Goal: Transaction & Acquisition: Purchase product/service

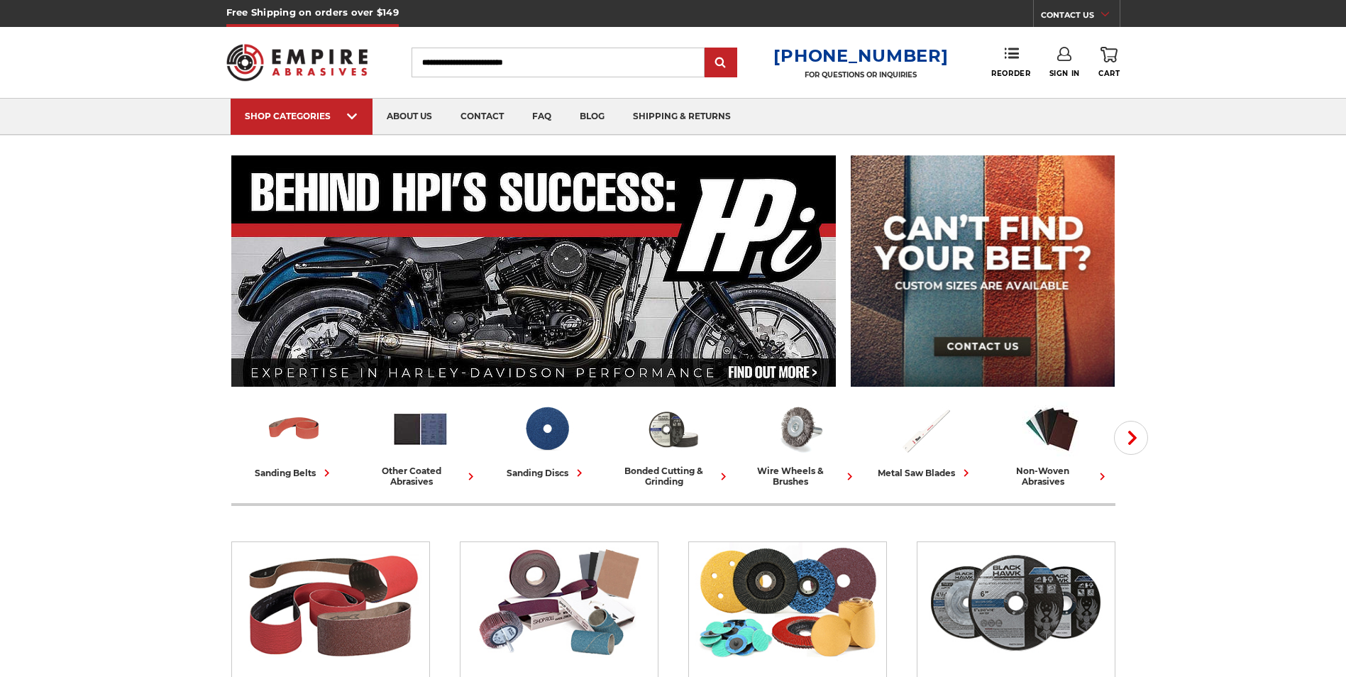
scroll to position [71, 0]
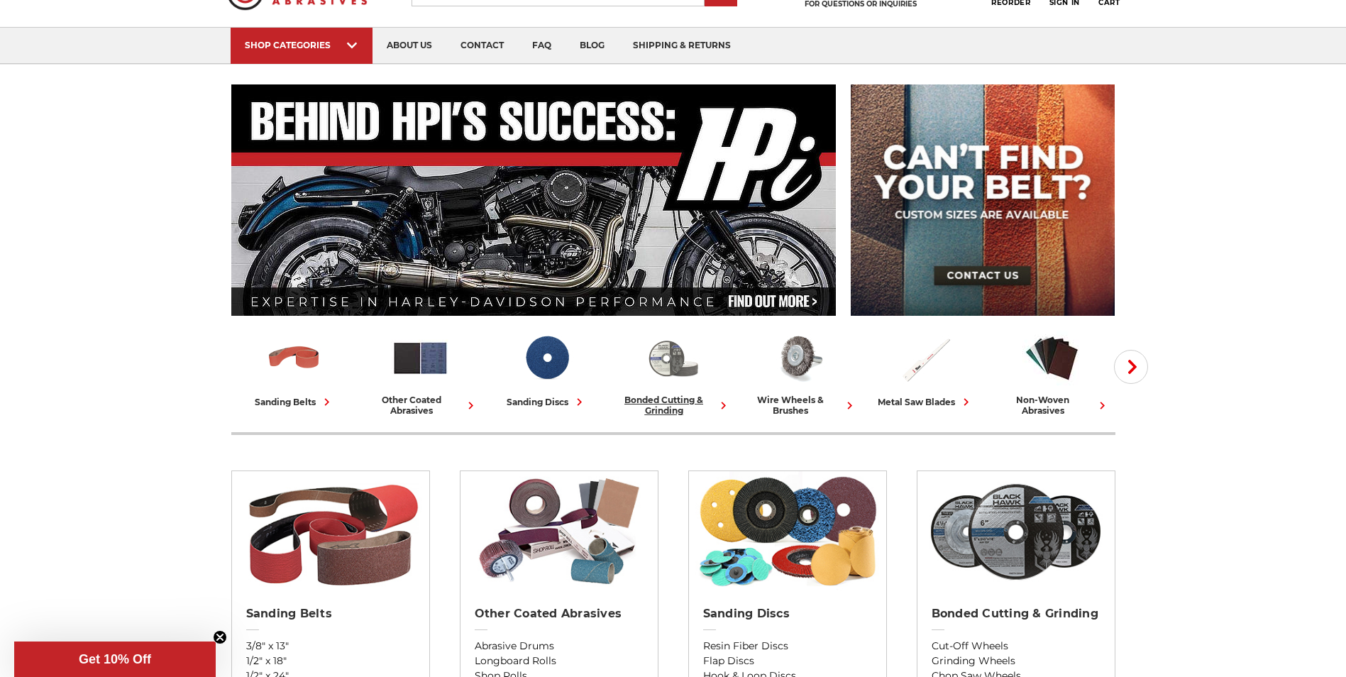
click at [683, 365] on img at bounding box center [672, 357] width 59 height 59
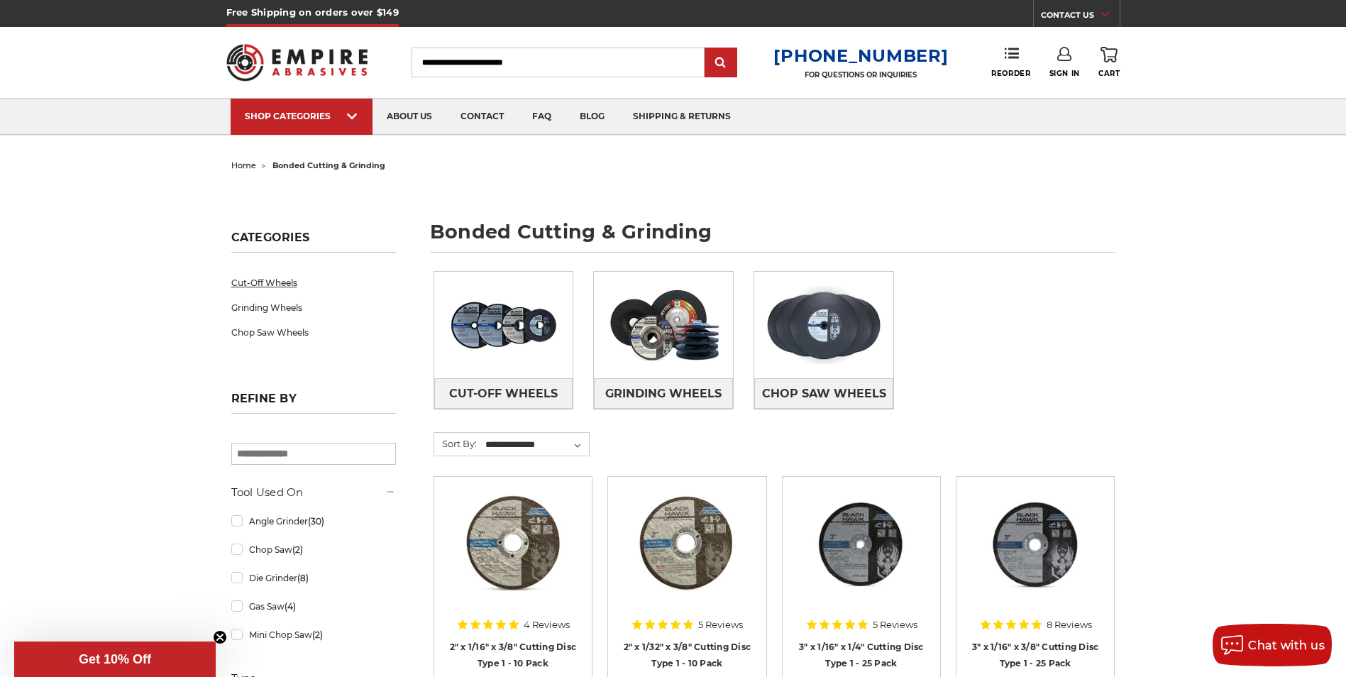
click at [273, 286] on link "Cut-Off Wheels" at bounding box center [313, 282] width 165 height 25
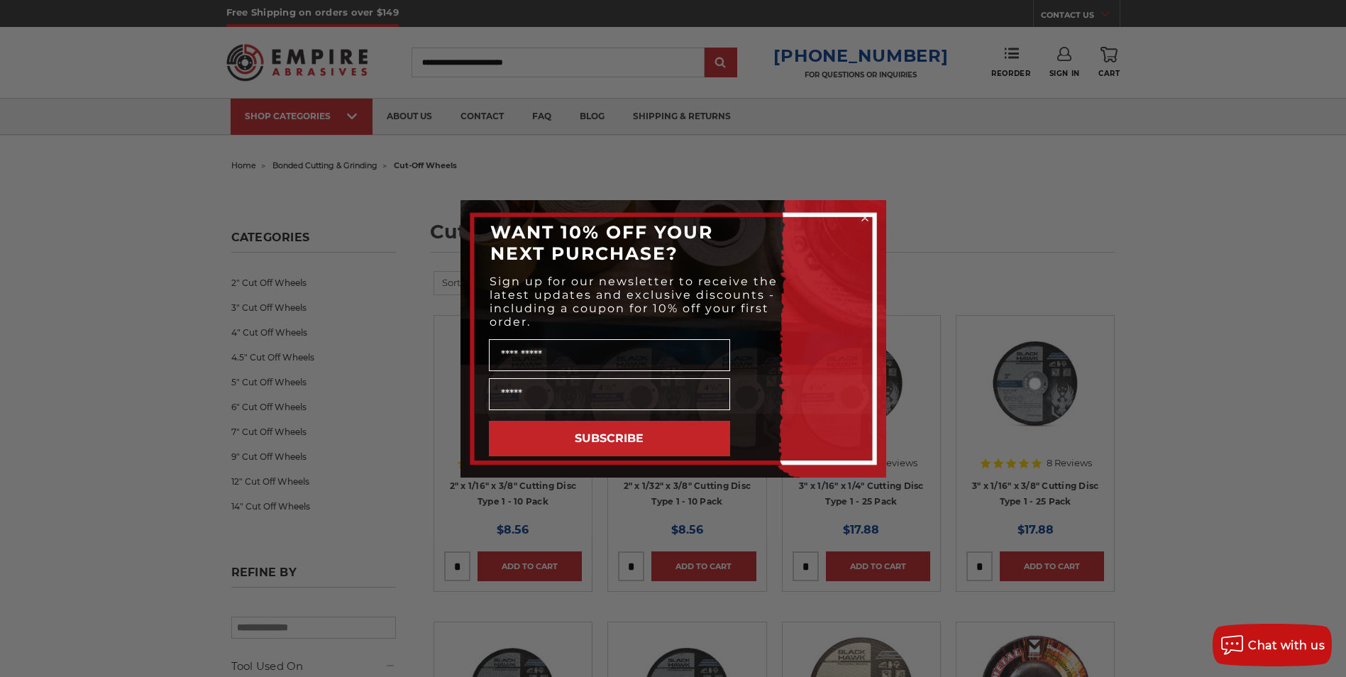
click at [863, 215] on icon "Close dialog" at bounding box center [865, 218] width 6 height 6
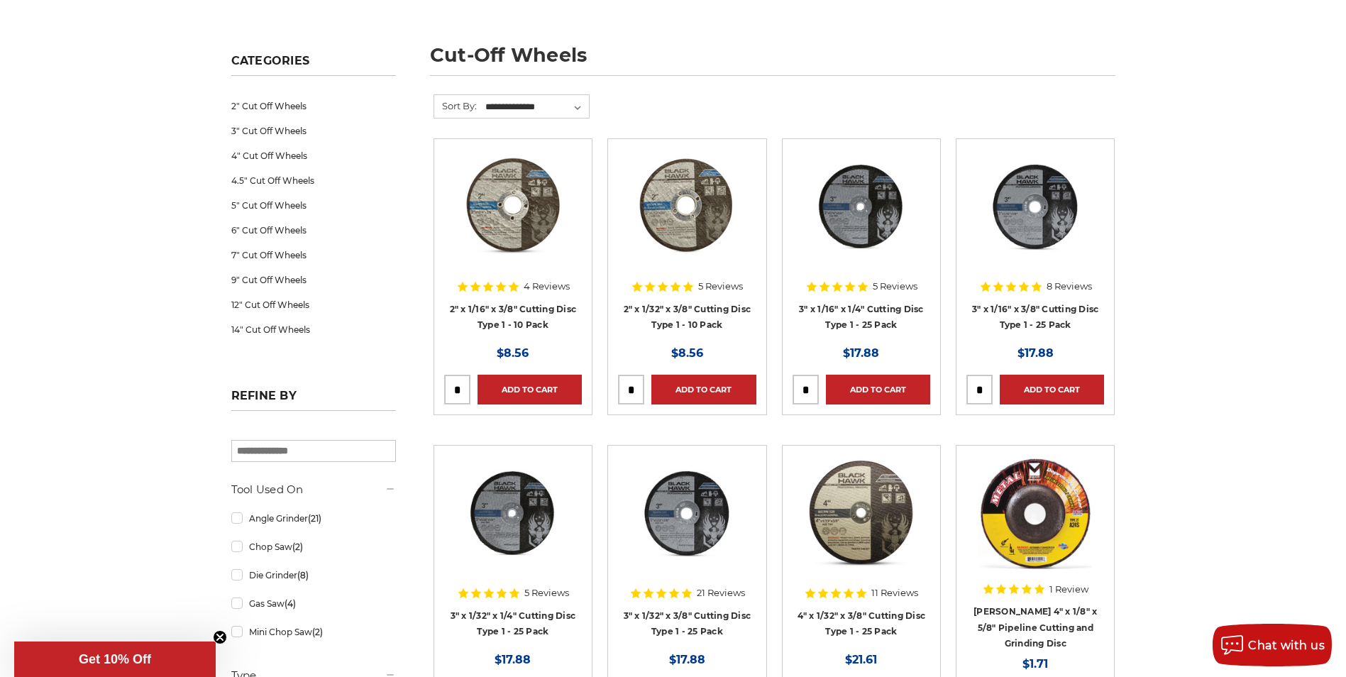
scroll to position [142, 0]
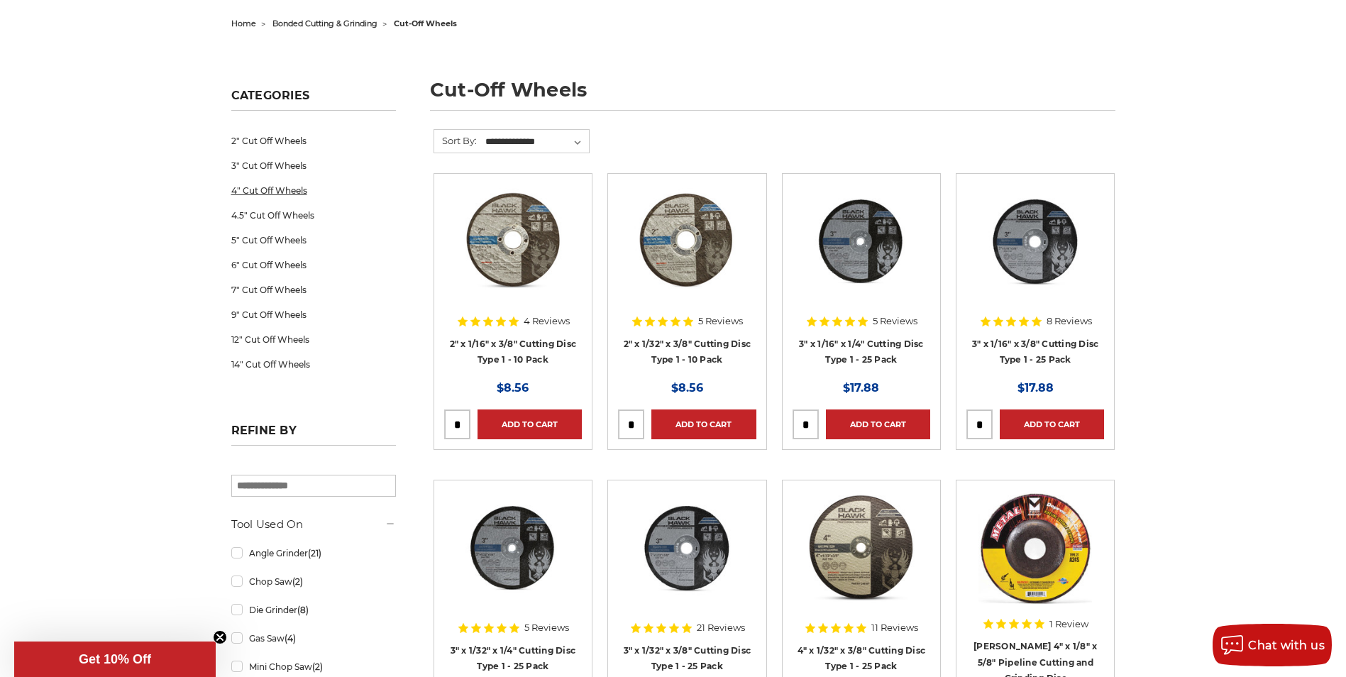
click at [270, 189] on link "4" Cut Off Wheels" at bounding box center [313, 190] width 165 height 25
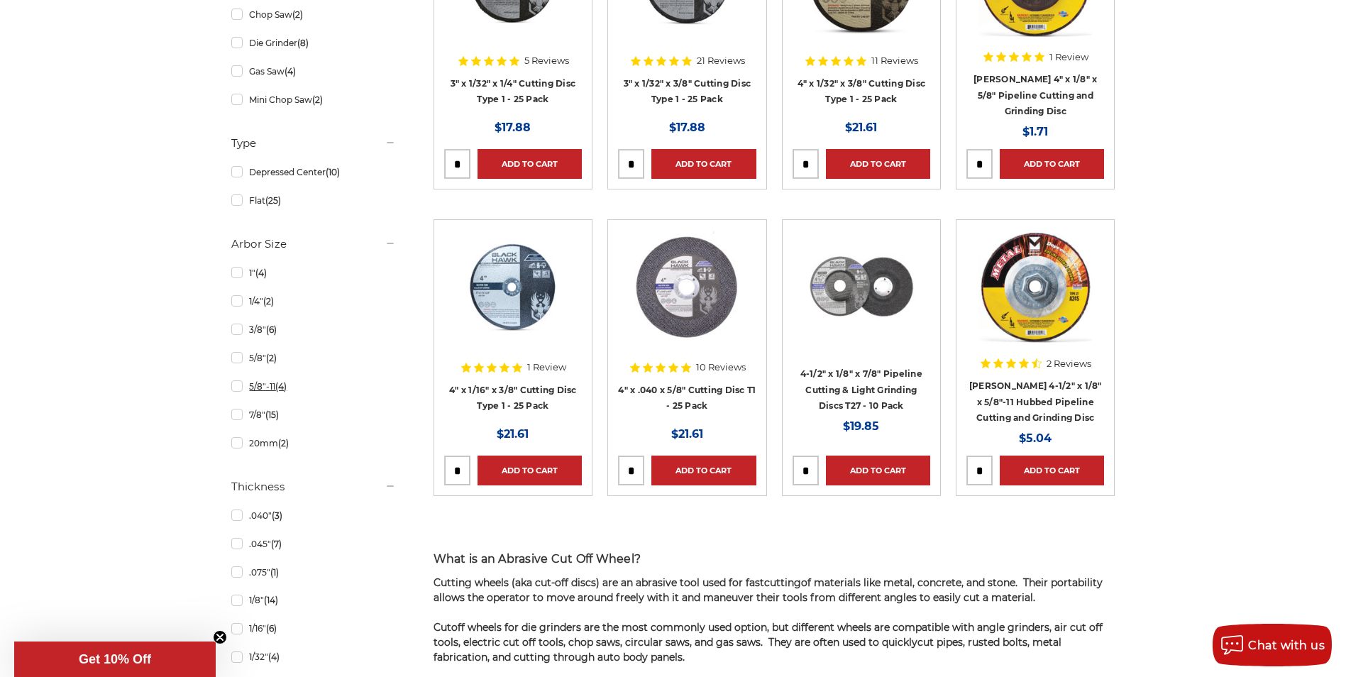
scroll to position [709, 0]
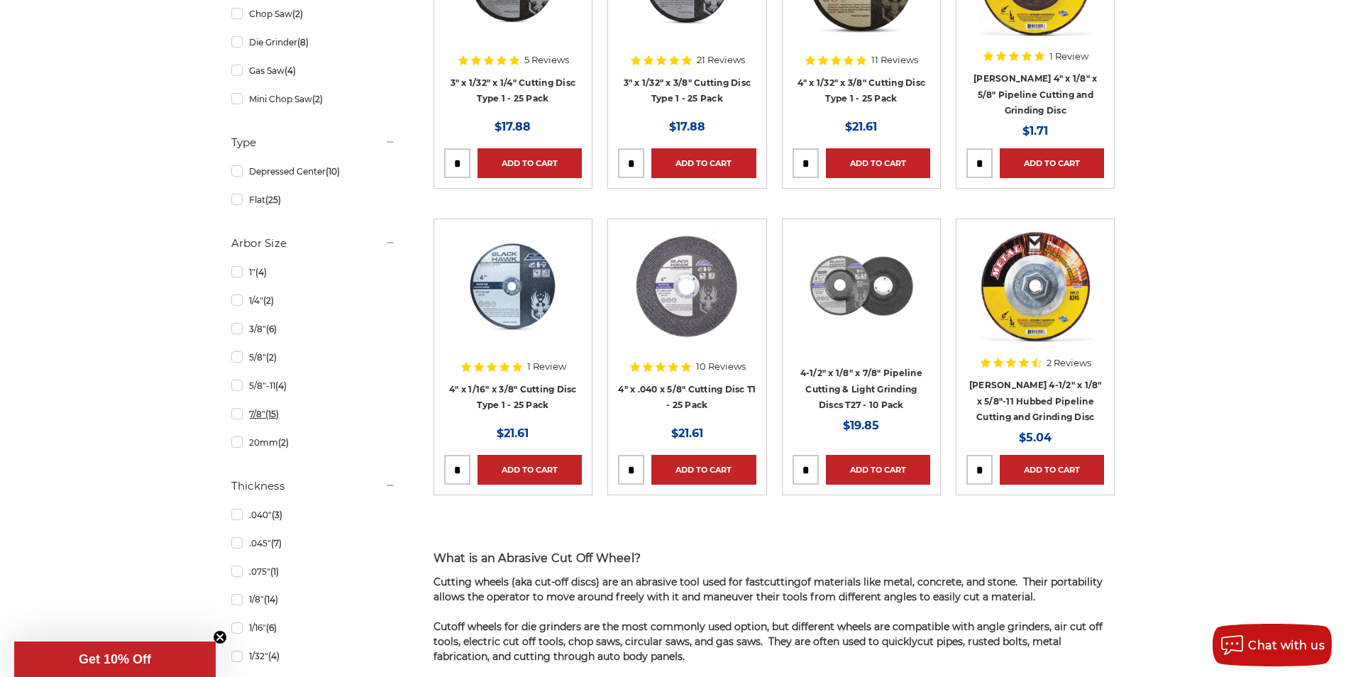
click at [239, 416] on link "7/8" (15)" at bounding box center [313, 414] width 165 height 25
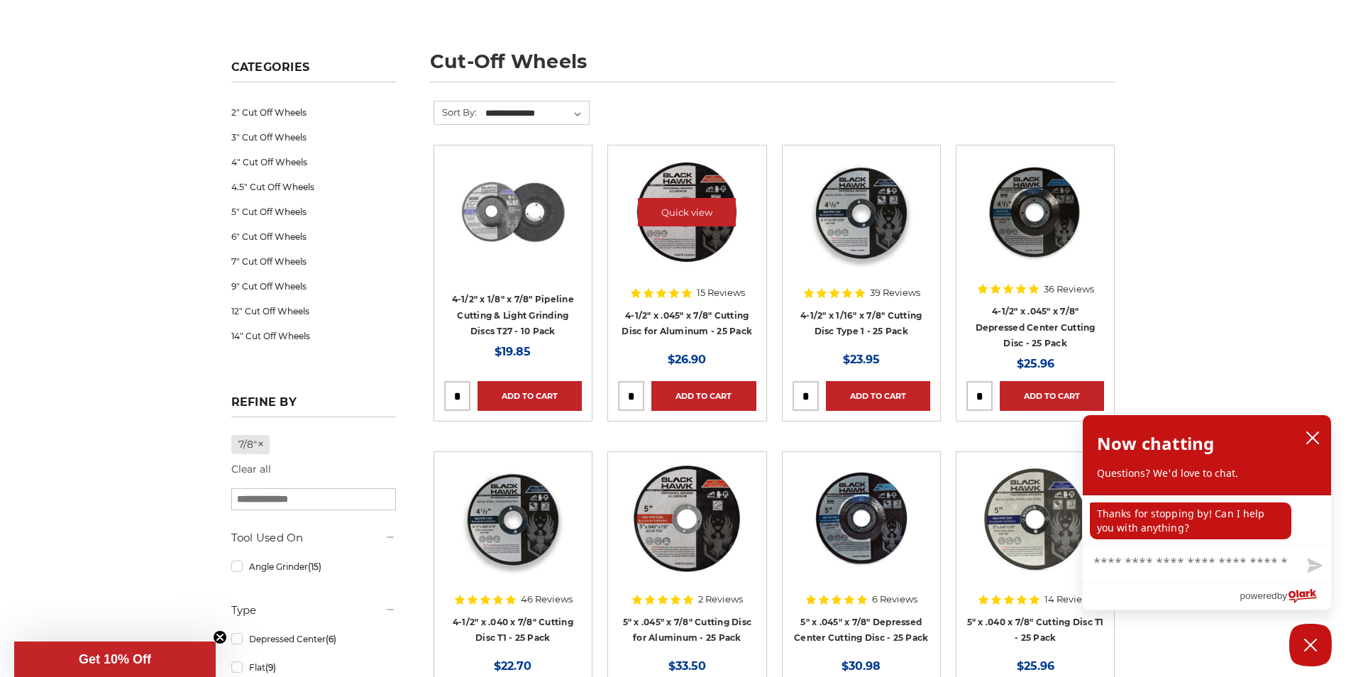
scroll to position [213, 0]
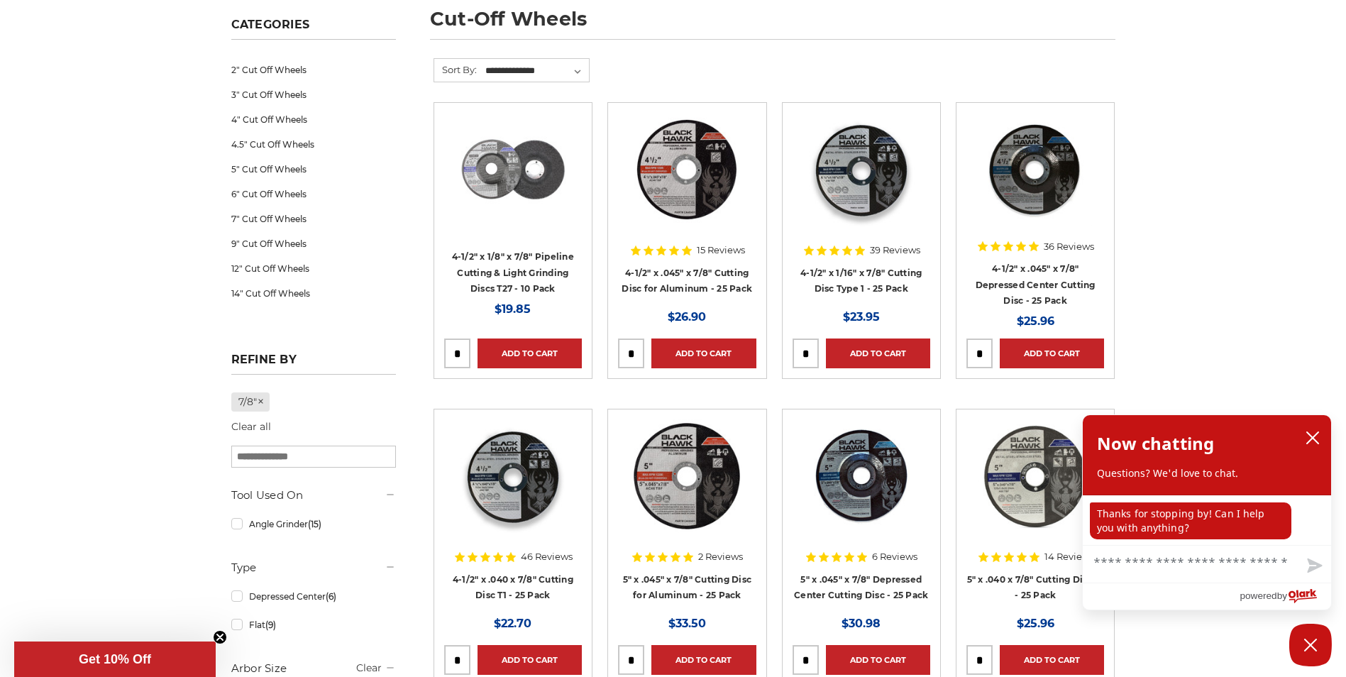
click at [634, 352] on input "tel" at bounding box center [631, 353] width 25 height 28
type input "*"
click at [815, 352] on input "tel" at bounding box center [805, 353] width 25 height 28
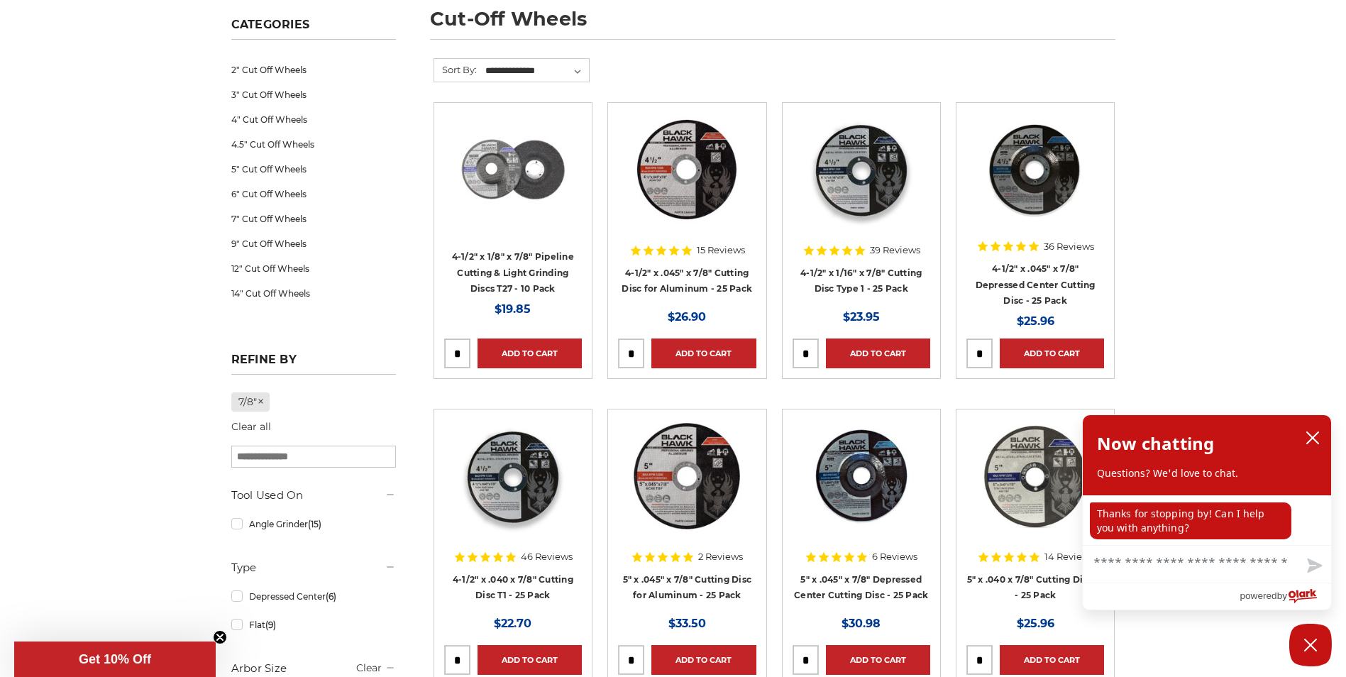
type input "*"
click at [461, 655] on input "tel" at bounding box center [457, 660] width 25 height 28
type input "*"
click at [403, 460] on aside "Categories 2" Cut Off Wheels 3" Cut Off Wheels 4" Cut Off Wheels 4.5" Cut Off W…" at bounding box center [312, 569] width 179 height 1117
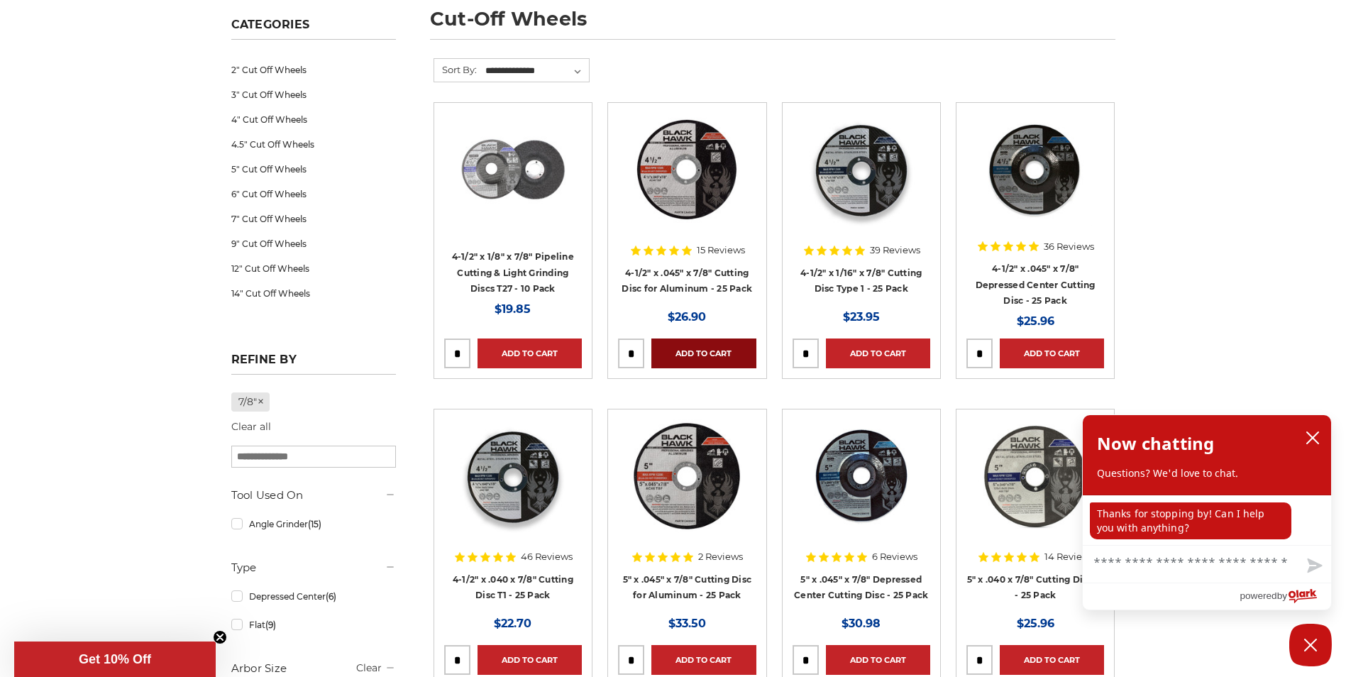
click at [702, 353] on link "Add to Cart" at bounding box center [703, 353] width 104 height 30
click at [534, 658] on link "Add to Cart" at bounding box center [529, 660] width 104 height 30
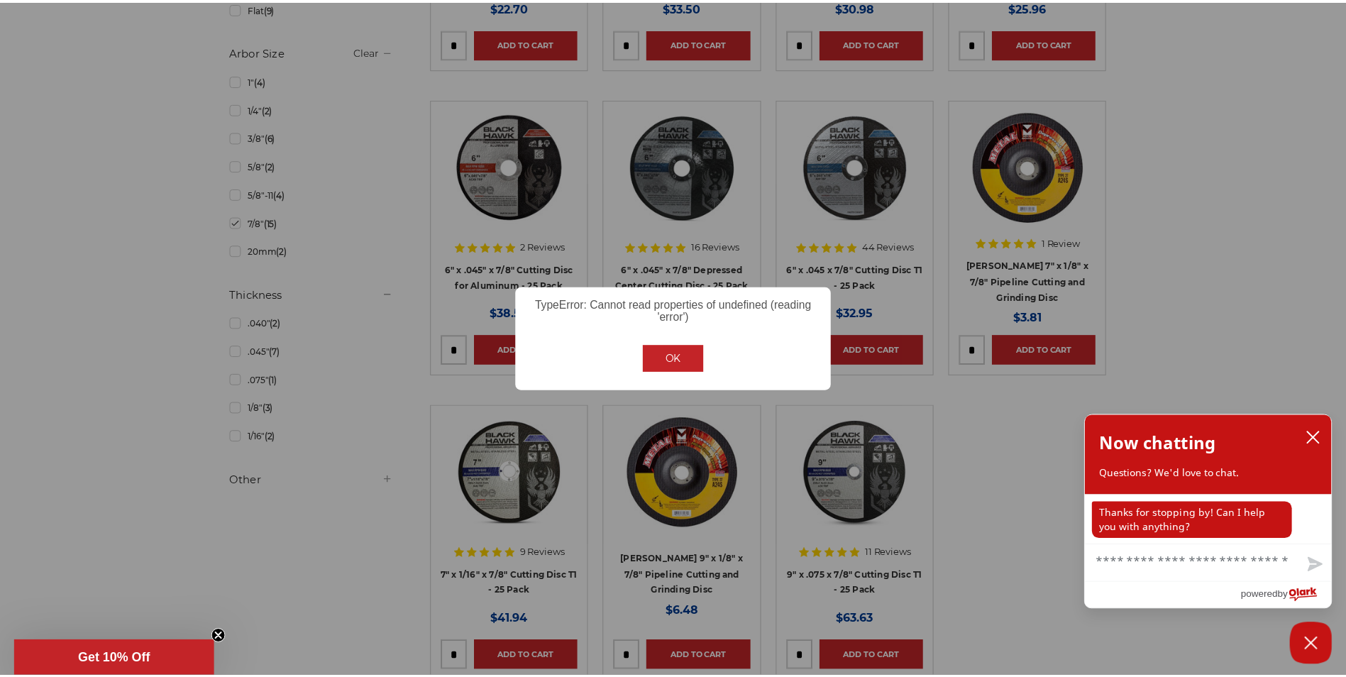
scroll to position [834, 0]
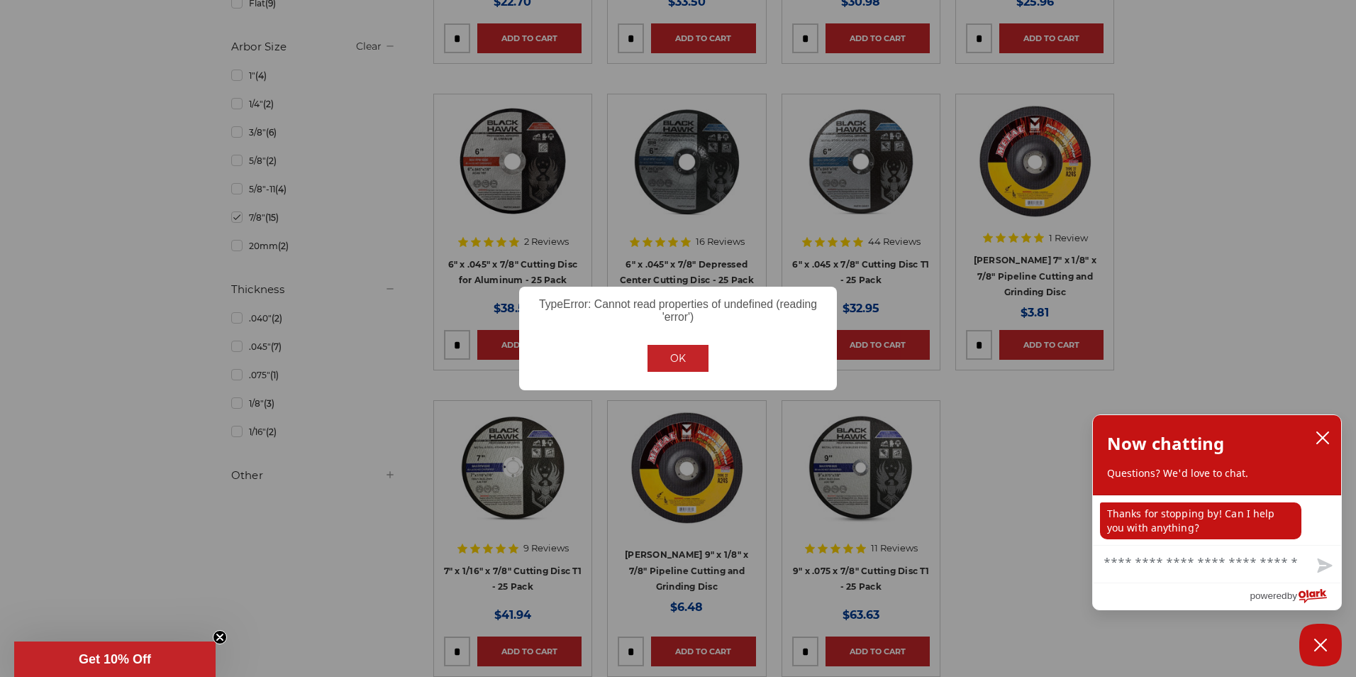
click at [694, 369] on button "OK" at bounding box center [678, 358] width 61 height 27
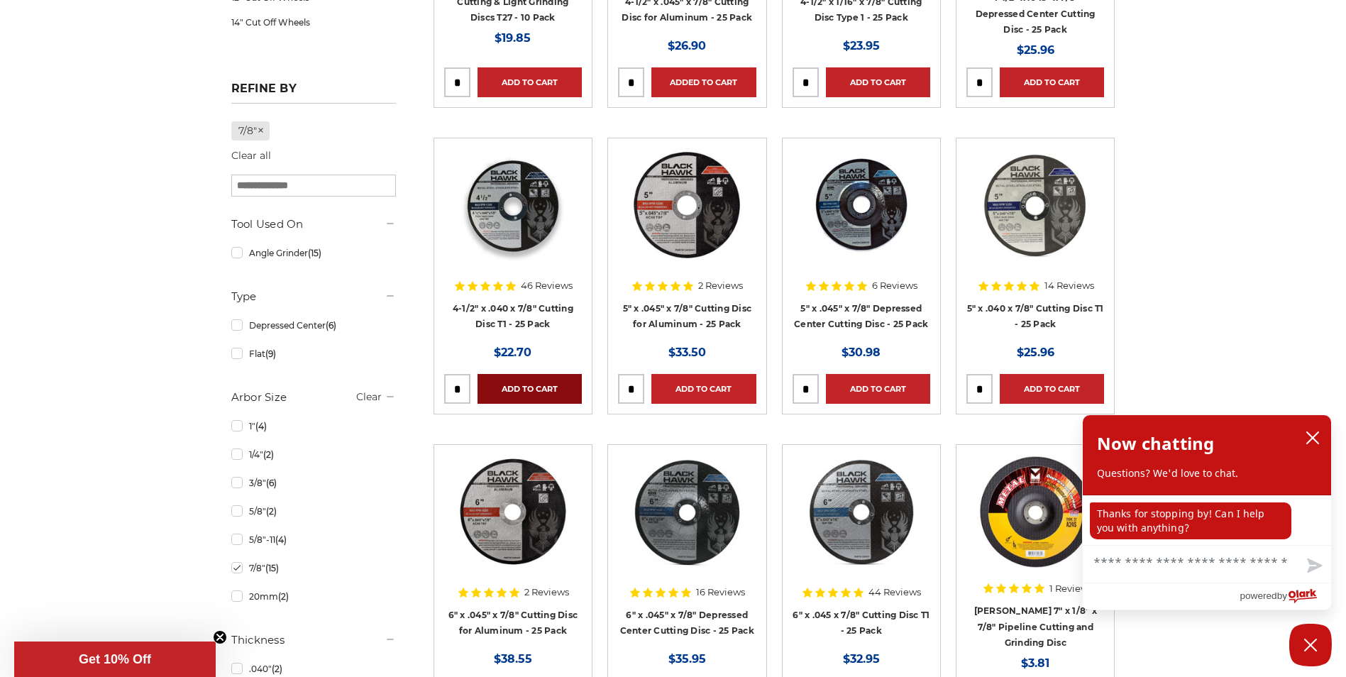
scroll to position [480, 0]
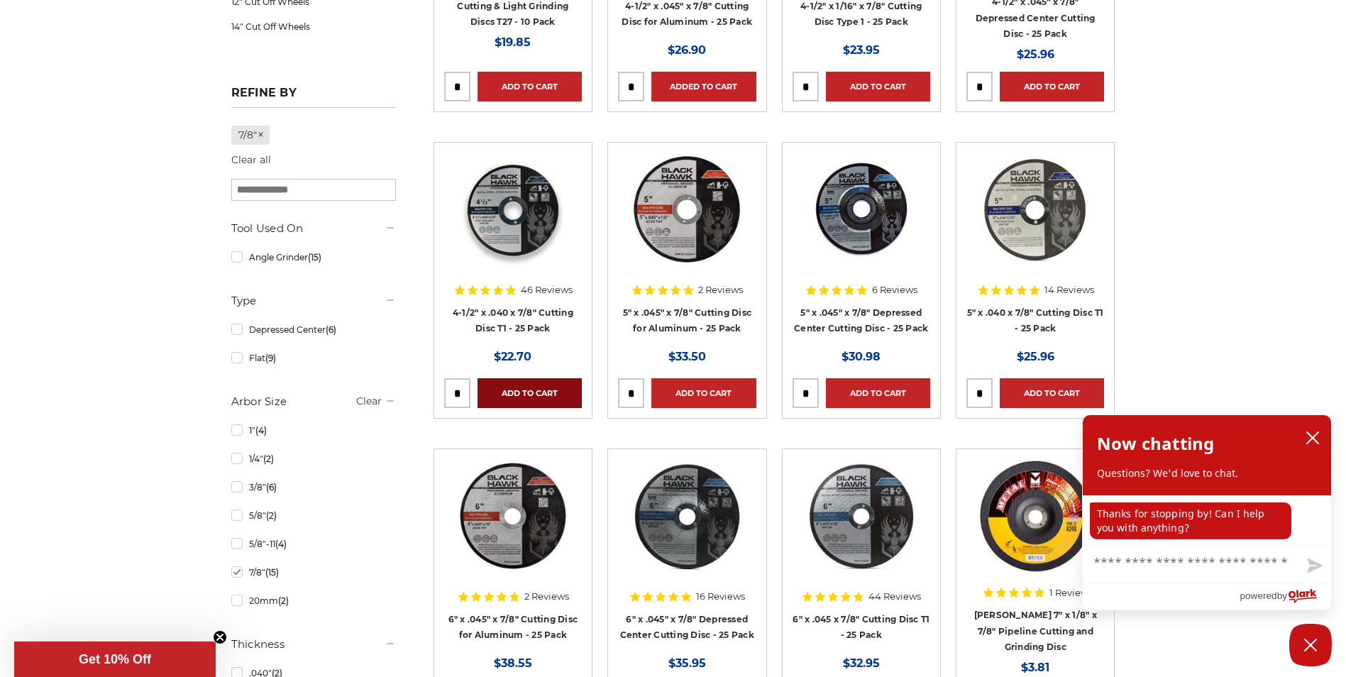
click at [536, 384] on link "Add to Cart" at bounding box center [529, 393] width 104 height 30
click at [1312, 438] on icon "close chatbox" at bounding box center [1312, 437] width 11 height 11
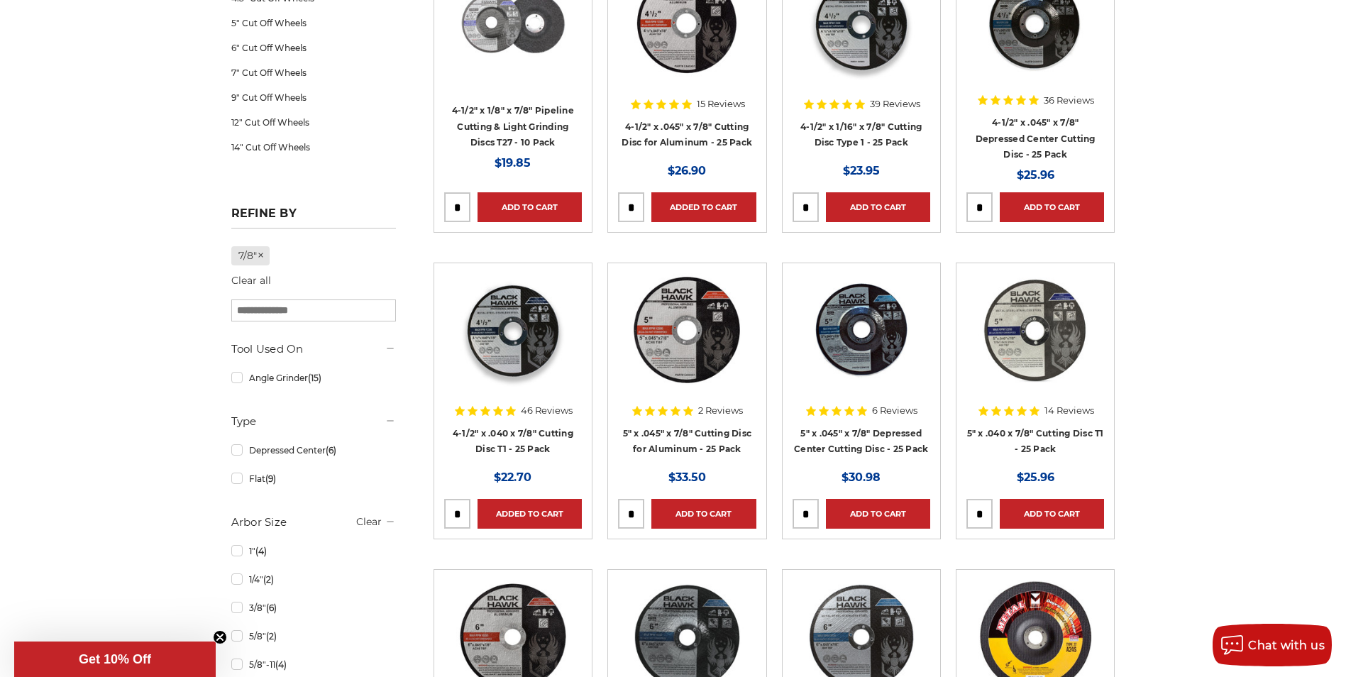
scroll to position [0, 0]
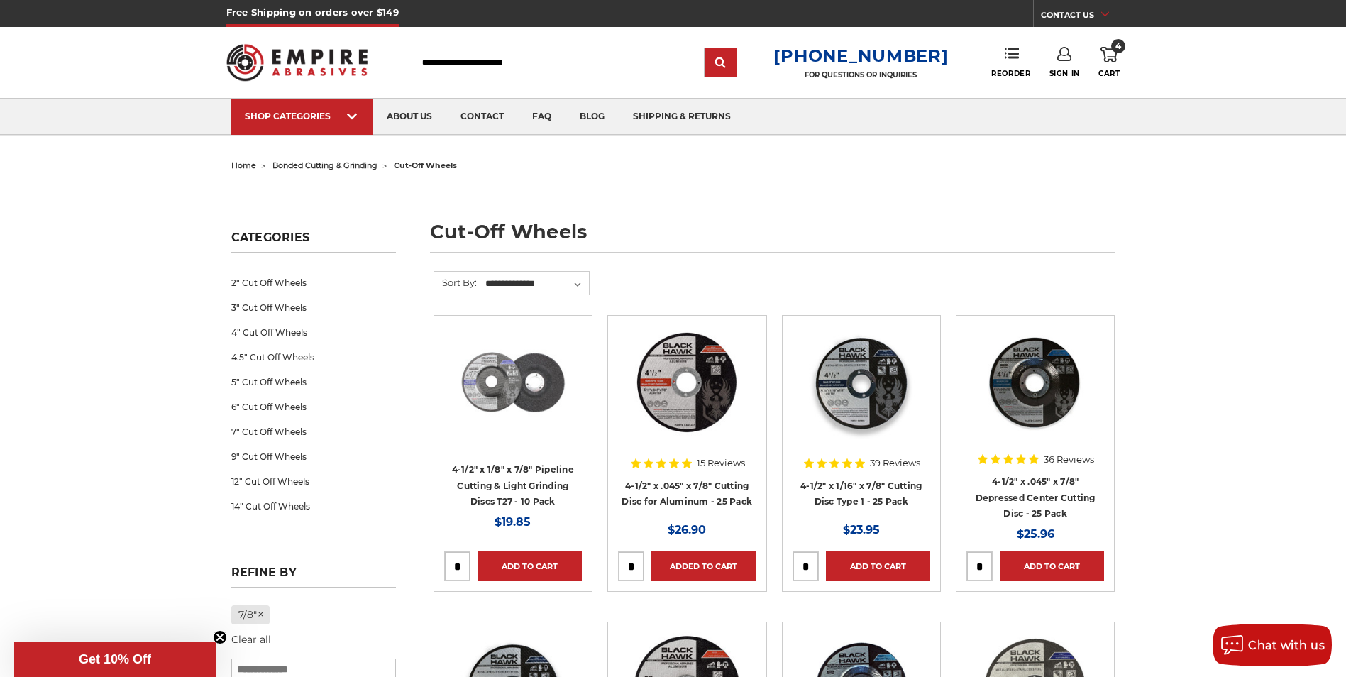
click at [1111, 64] on link "4 Cart" at bounding box center [1108, 62] width 21 height 31
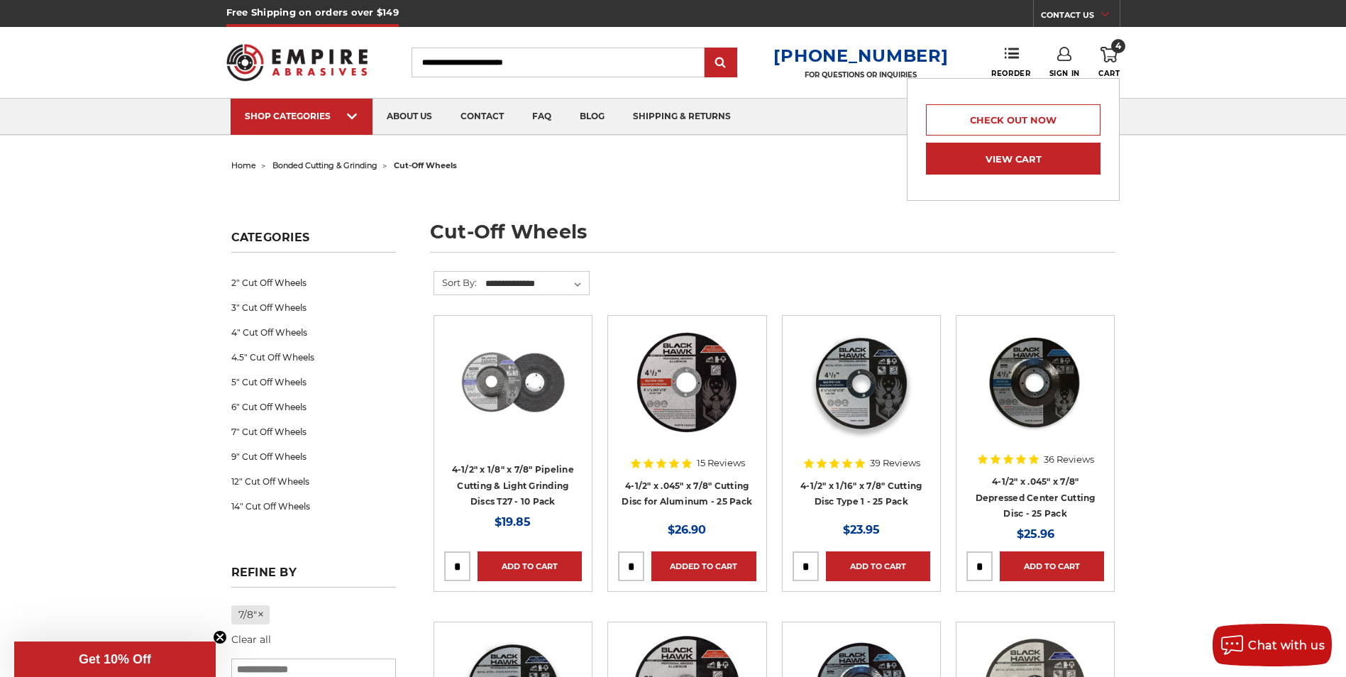
click at [968, 155] on link "View Cart" at bounding box center [1013, 159] width 175 height 32
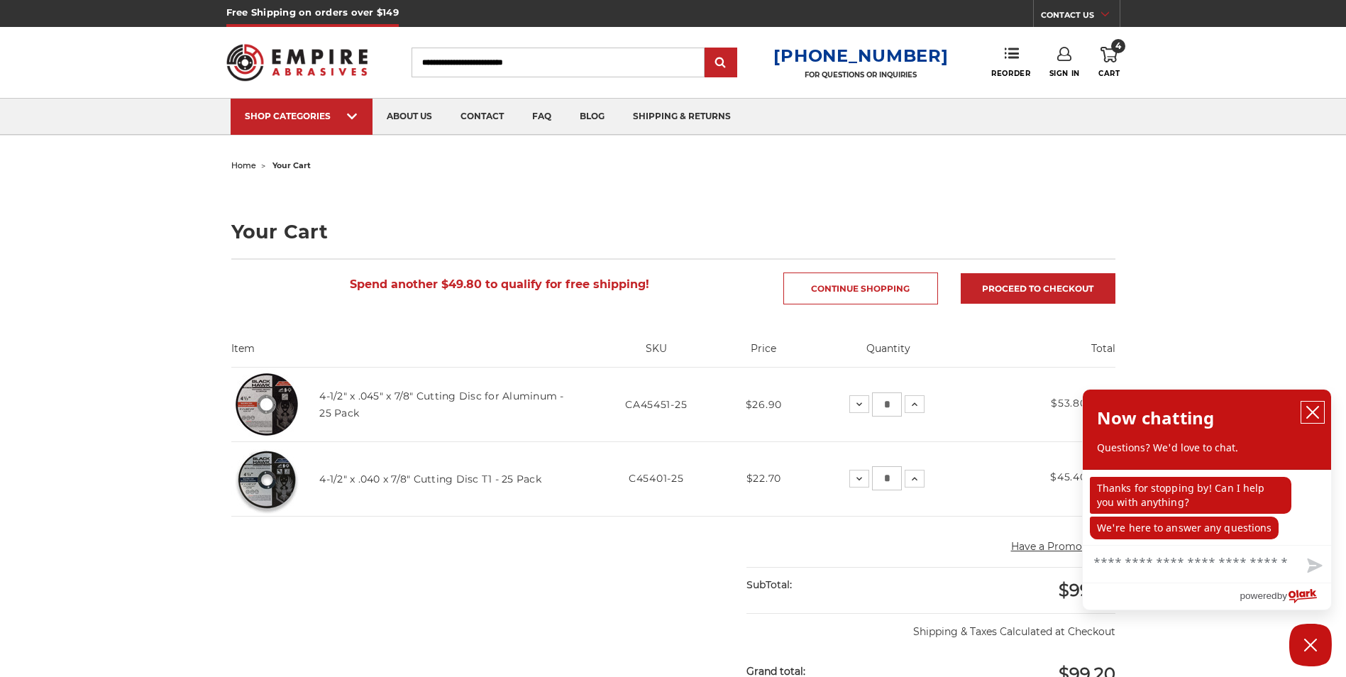
click at [1309, 411] on icon "close chatbox" at bounding box center [1312, 412] width 14 height 14
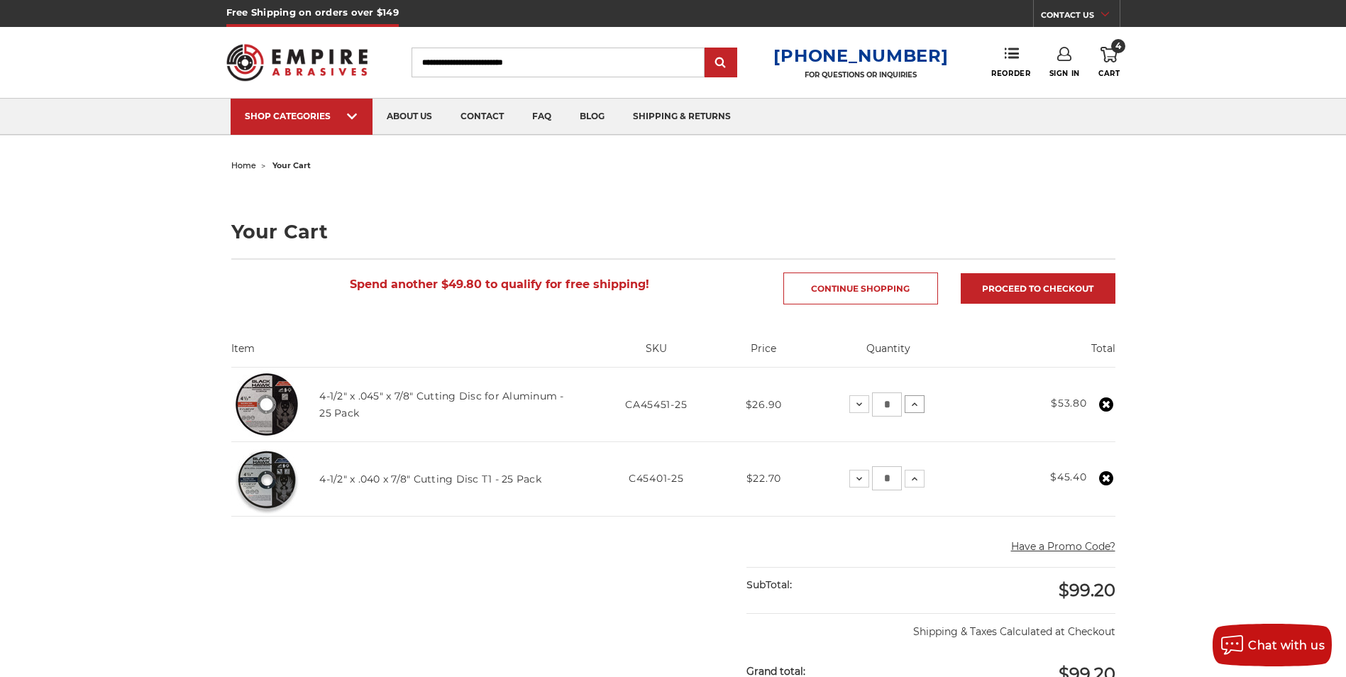
click at [916, 407] on icon at bounding box center [914, 404] width 11 height 11
click at [912, 476] on icon at bounding box center [914, 478] width 11 height 11
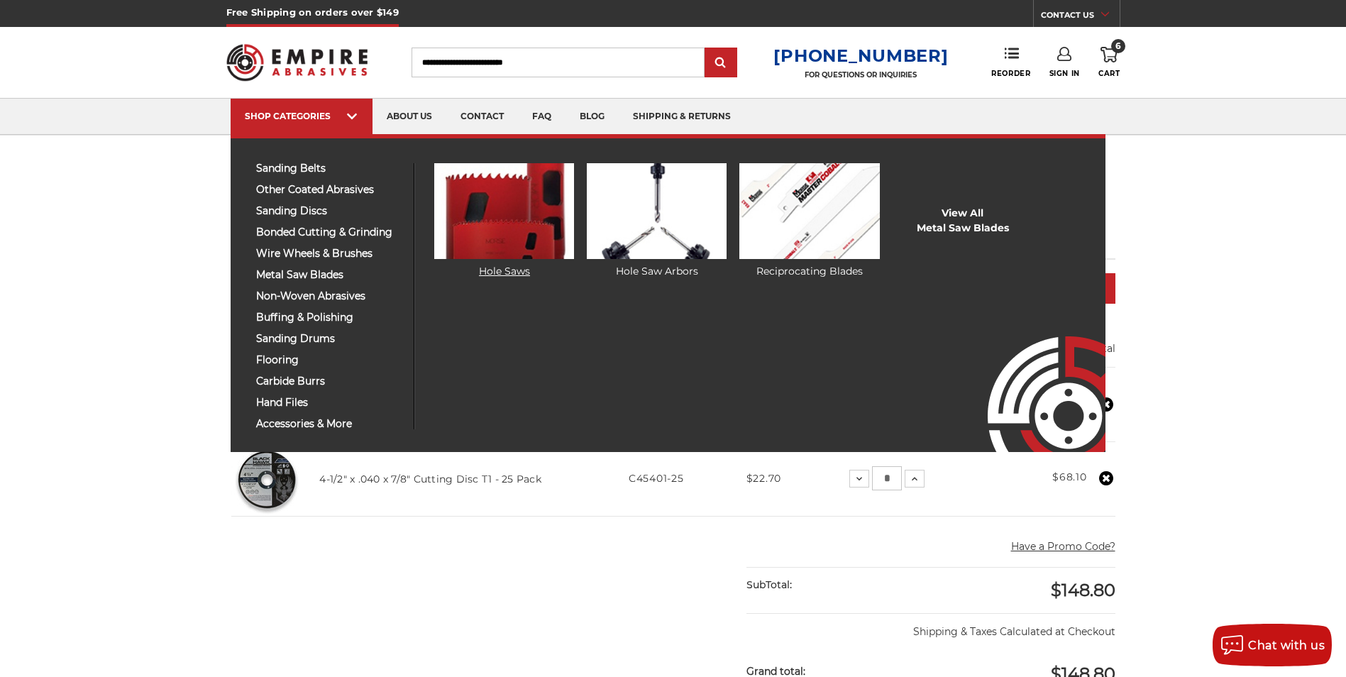
click at [521, 236] on img at bounding box center [504, 211] width 140 height 96
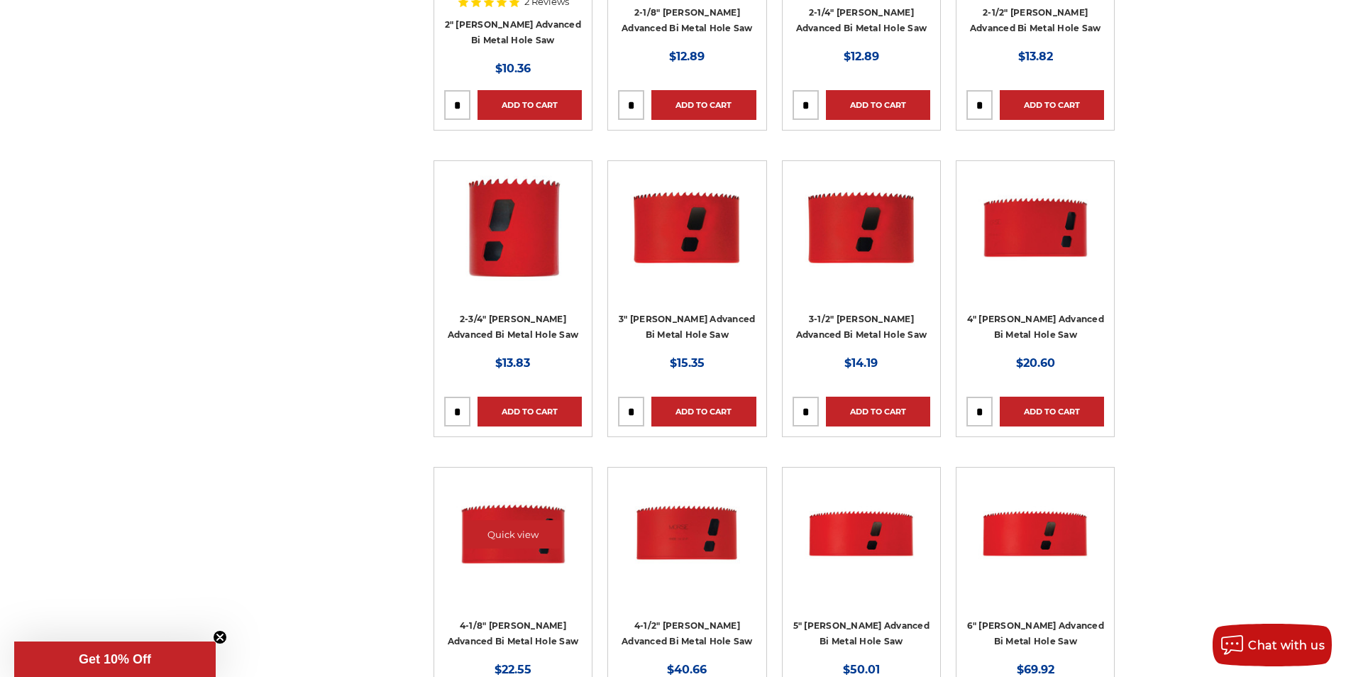
scroll to position [1064, 0]
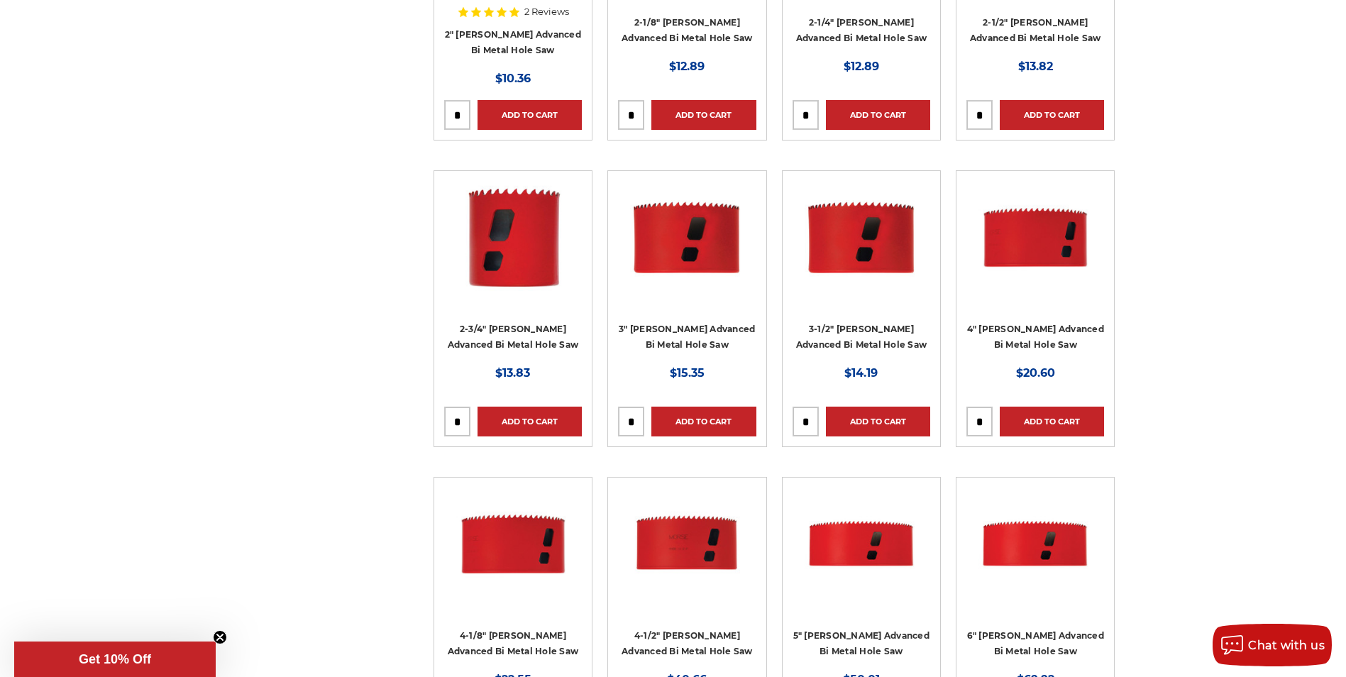
click at [987, 419] on input "tel" at bounding box center [979, 421] width 25 height 28
type input "*"
click at [1038, 418] on link "Add to Cart" at bounding box center [1052, 422] width 104 height 30
click at [639, 416] on input "tel" at bounding box center [631, 421] width 25 height 28
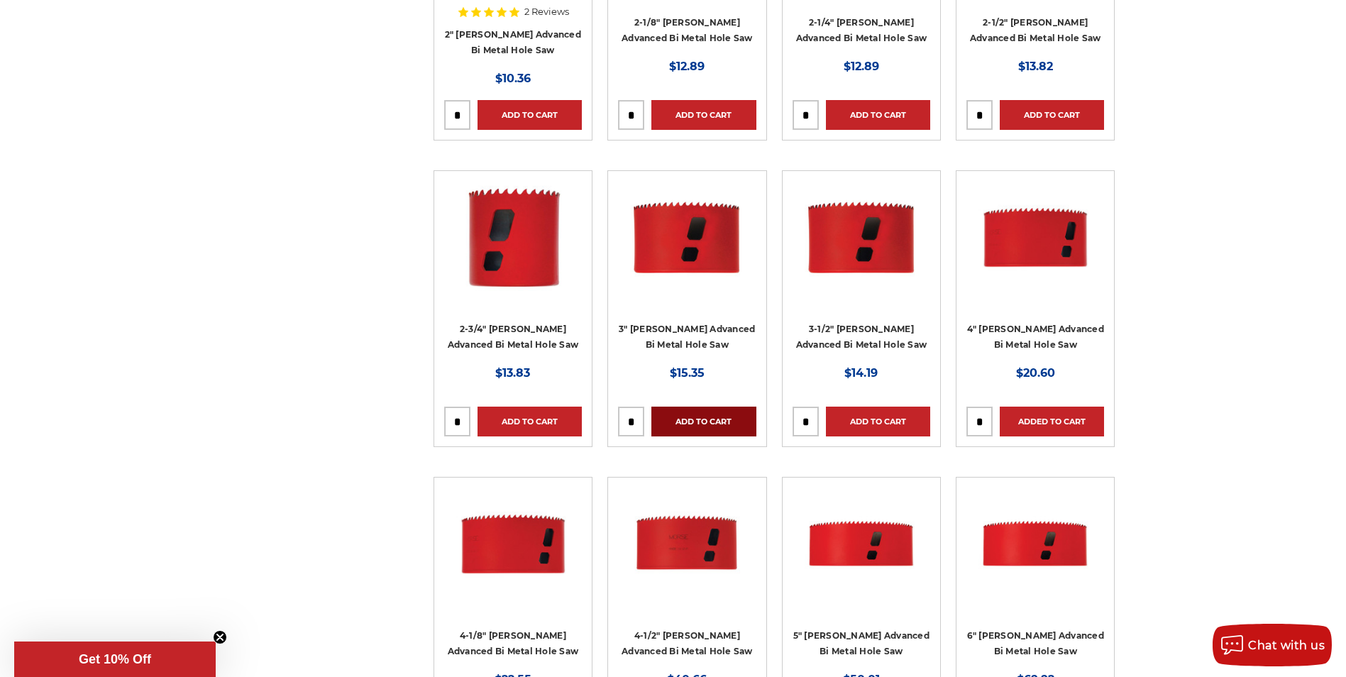
type input "*"
click at [700, 422] on link "Add to Cart" at bounding box center [703, 422] width 104 height 30
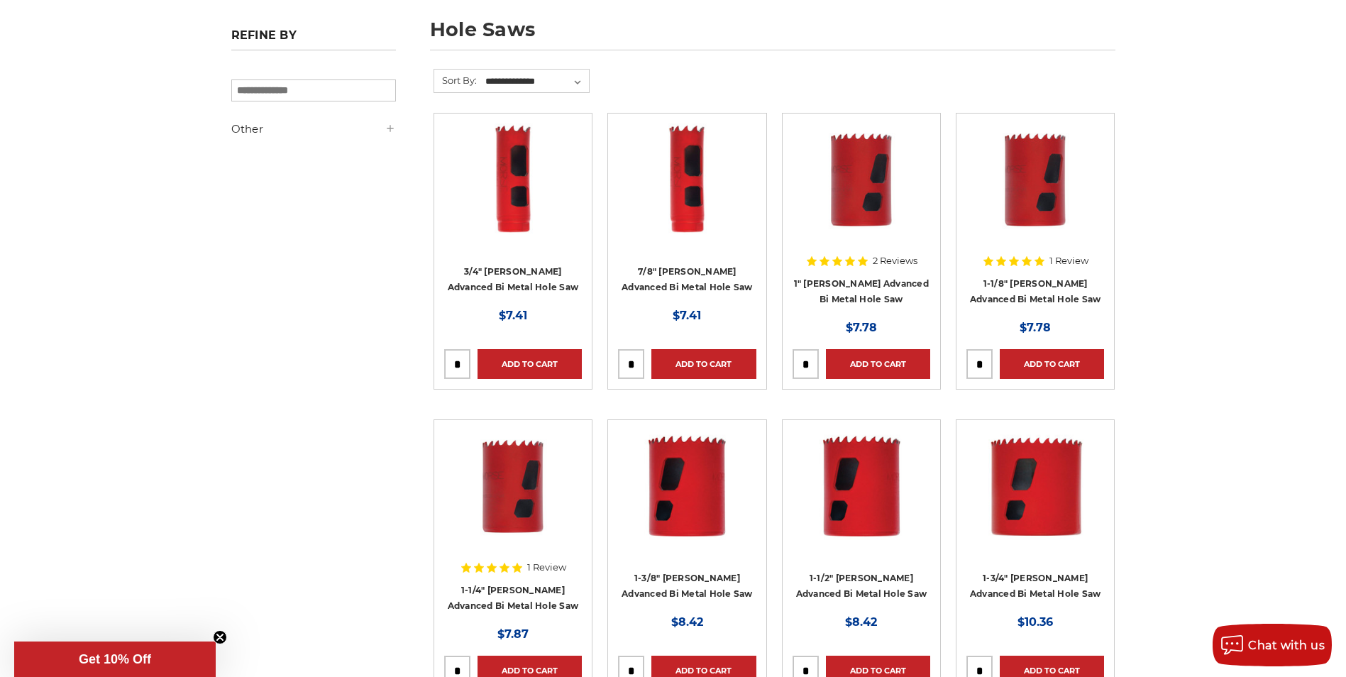
scroll to position [0, 0]
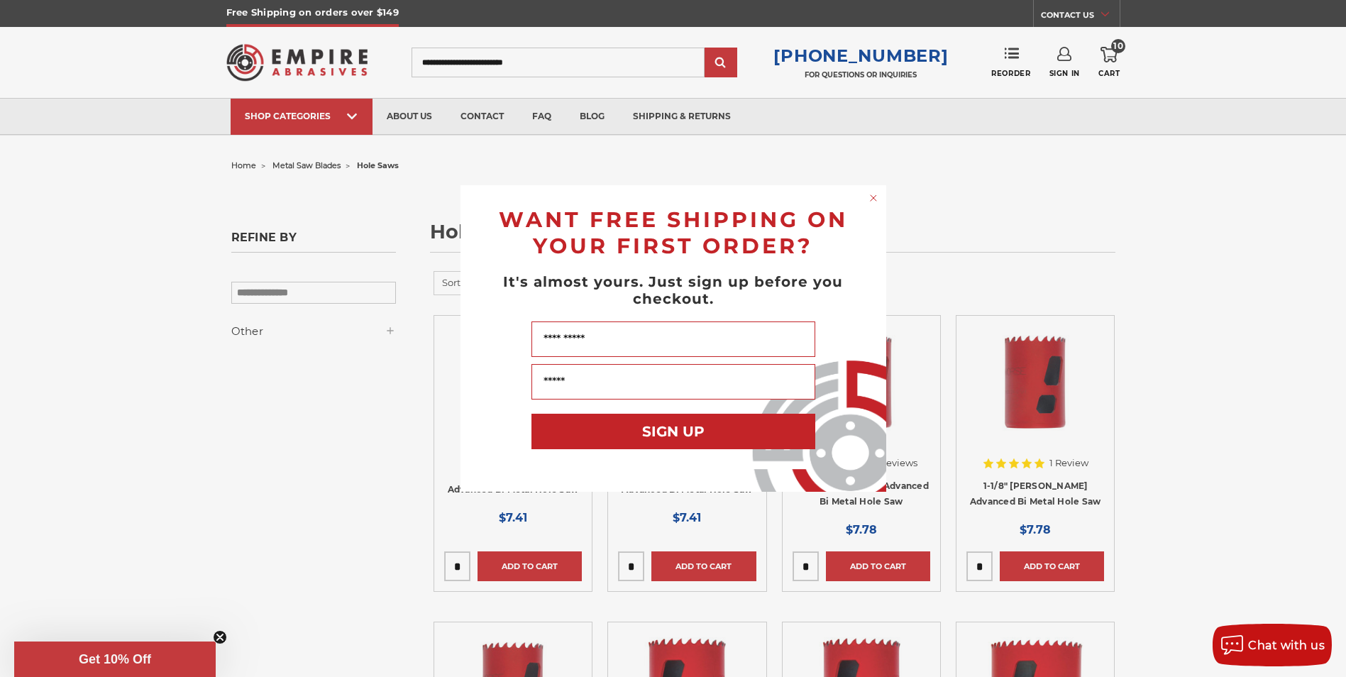
click at [870, 196] on circle "Close dialog" at bounding box center [872, 198] width 13 height 13
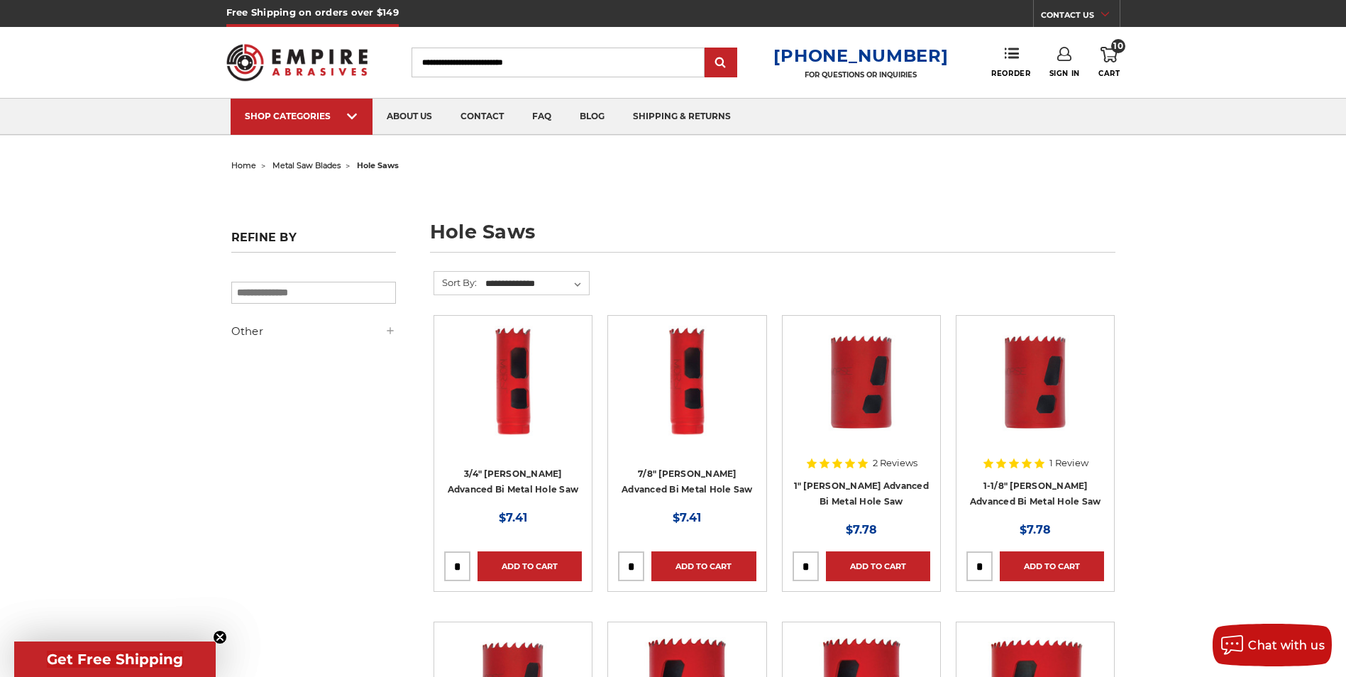
click at [1111, 56] on icon at bounding box center [1108, 55] width 17 height 16
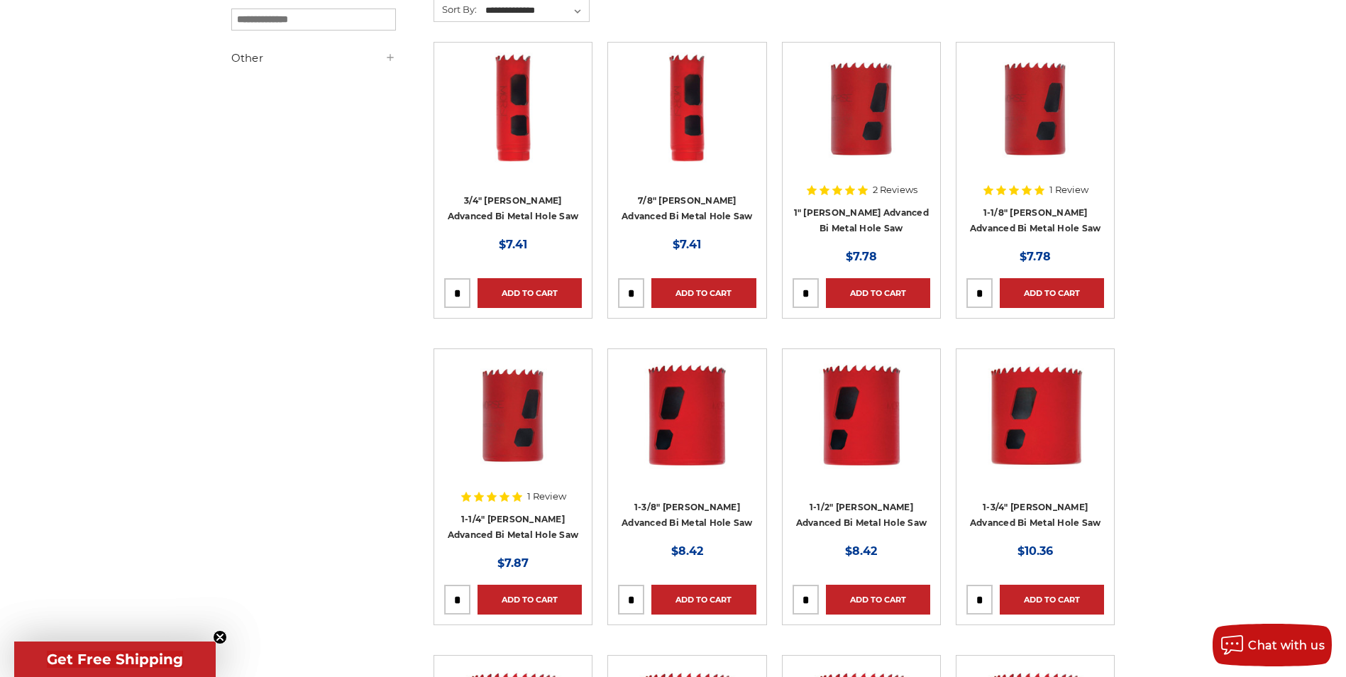
scroll to position [284, 0]
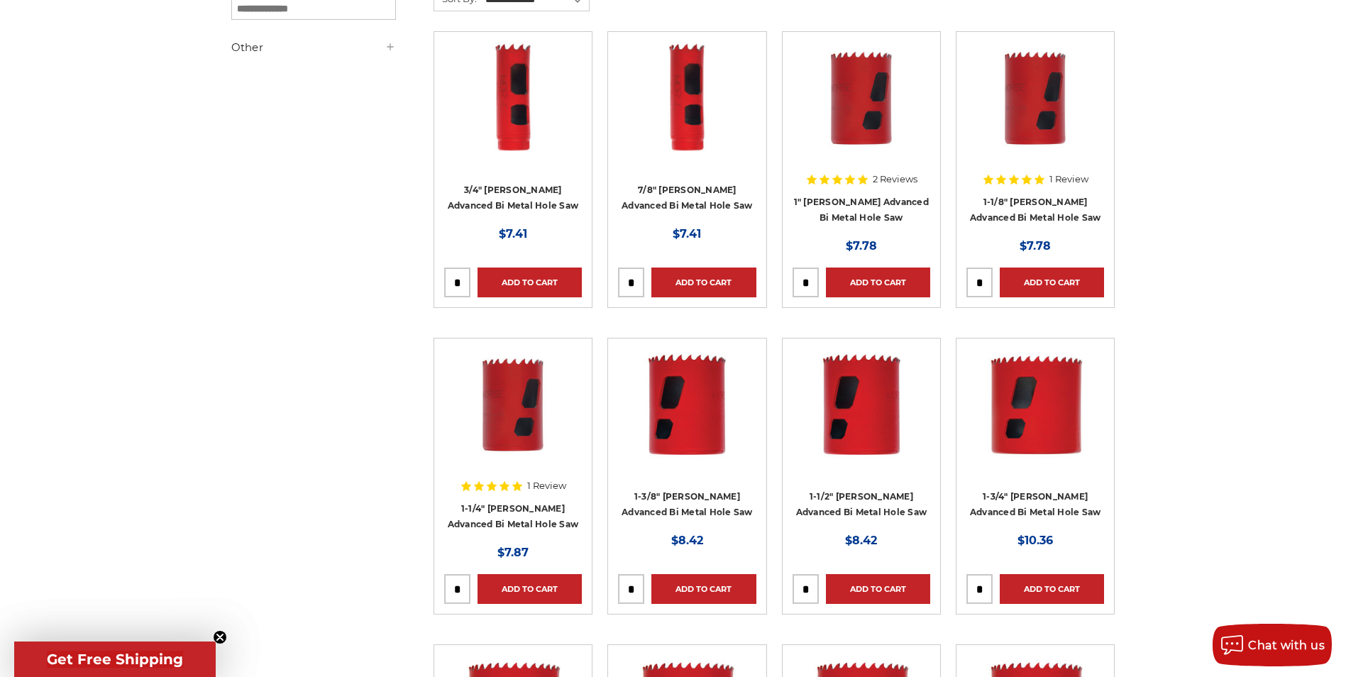
click at [983, 281] on input "tel" at bounding box center [979, 282] width 25 height 28
type input "*"
click at [1053, 282] on link "Add to Cart" at bounding box center [1052, 282] width 104 height 30
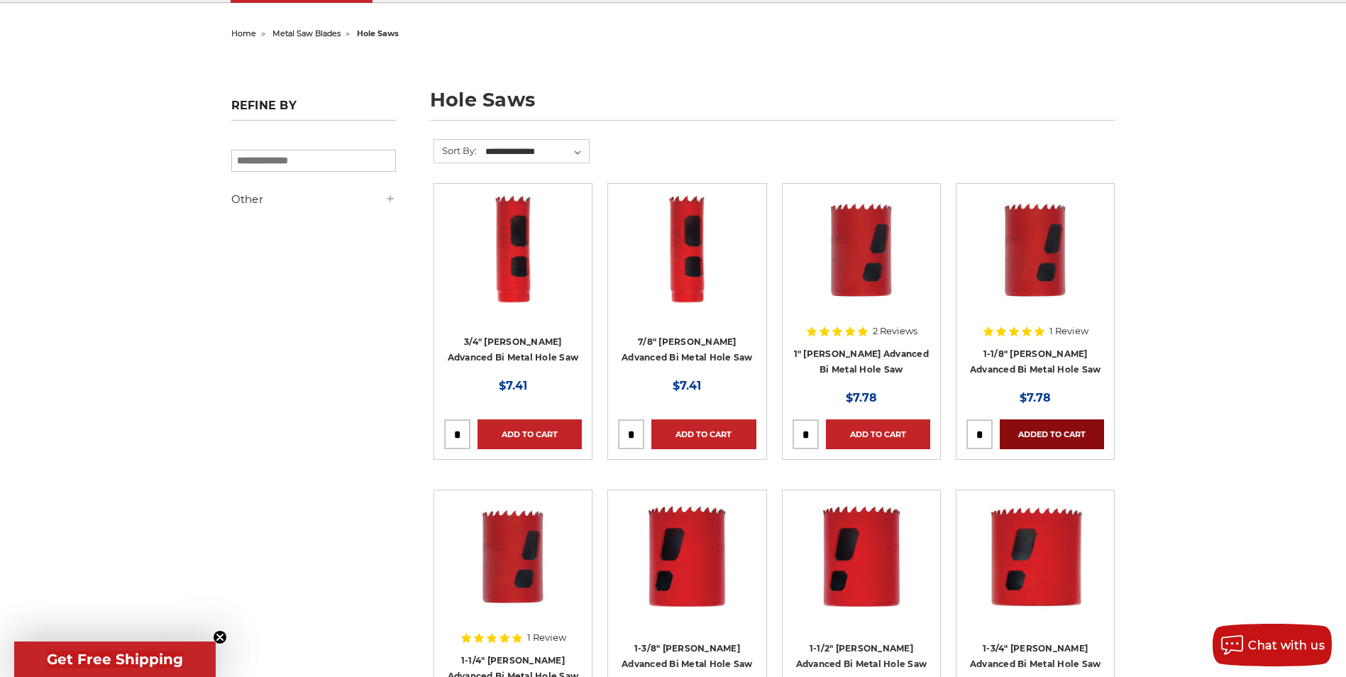
scroll to position [0, 0]
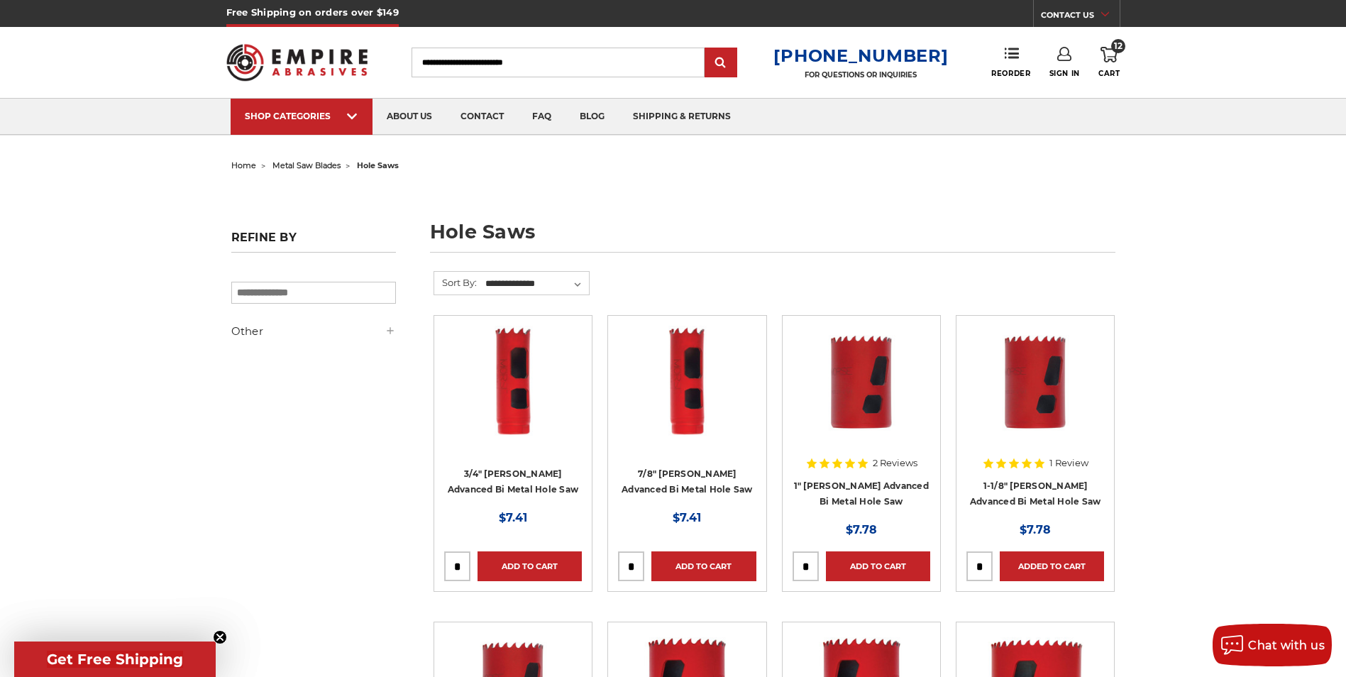
click at [1112, 60] on icon at bounding box center [1108, 55] width 17 height 16
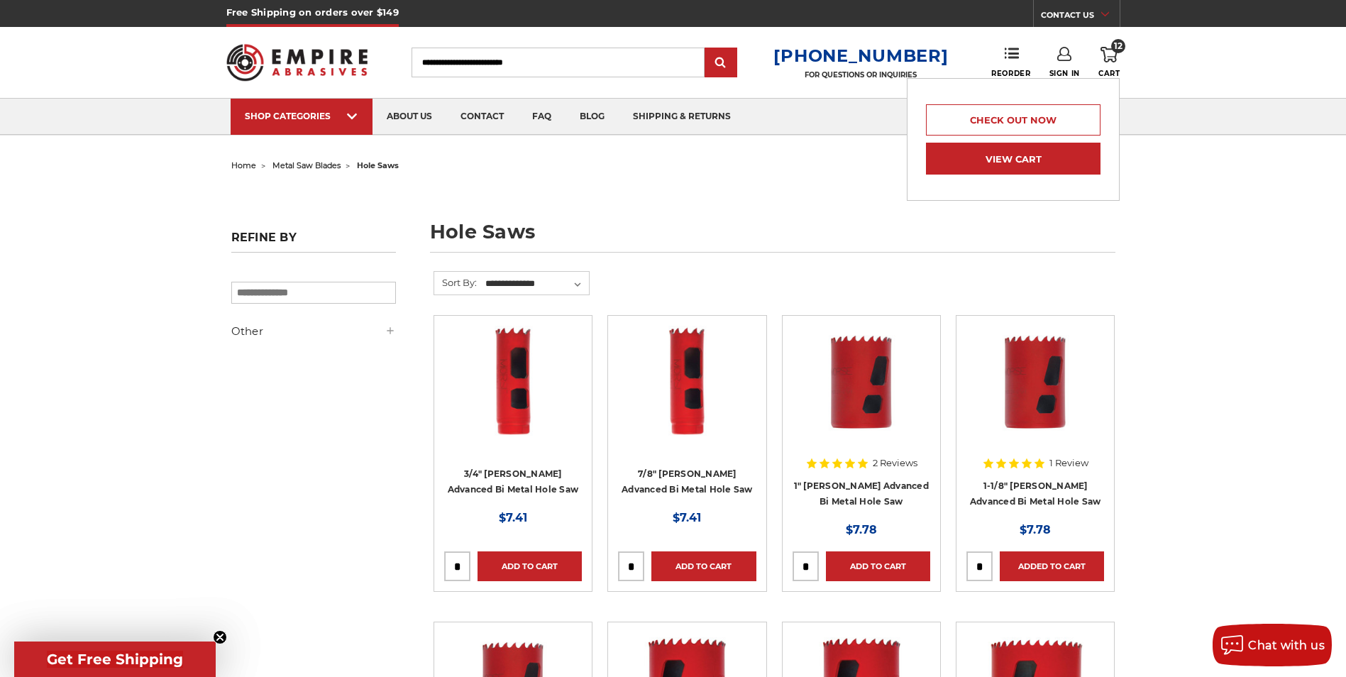
click at [1015, 159] on link "View Cart" at bounding box center [1013, 159] width 175 height 32
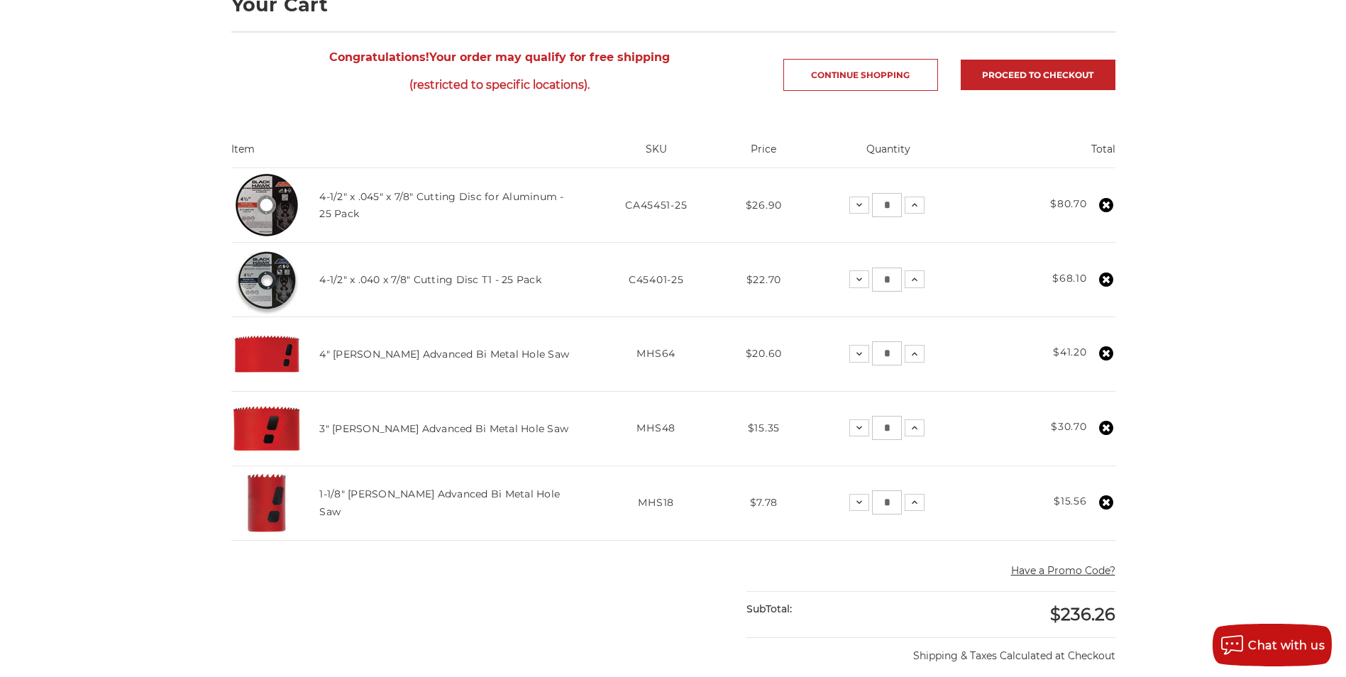
scroll to position [213, 0]
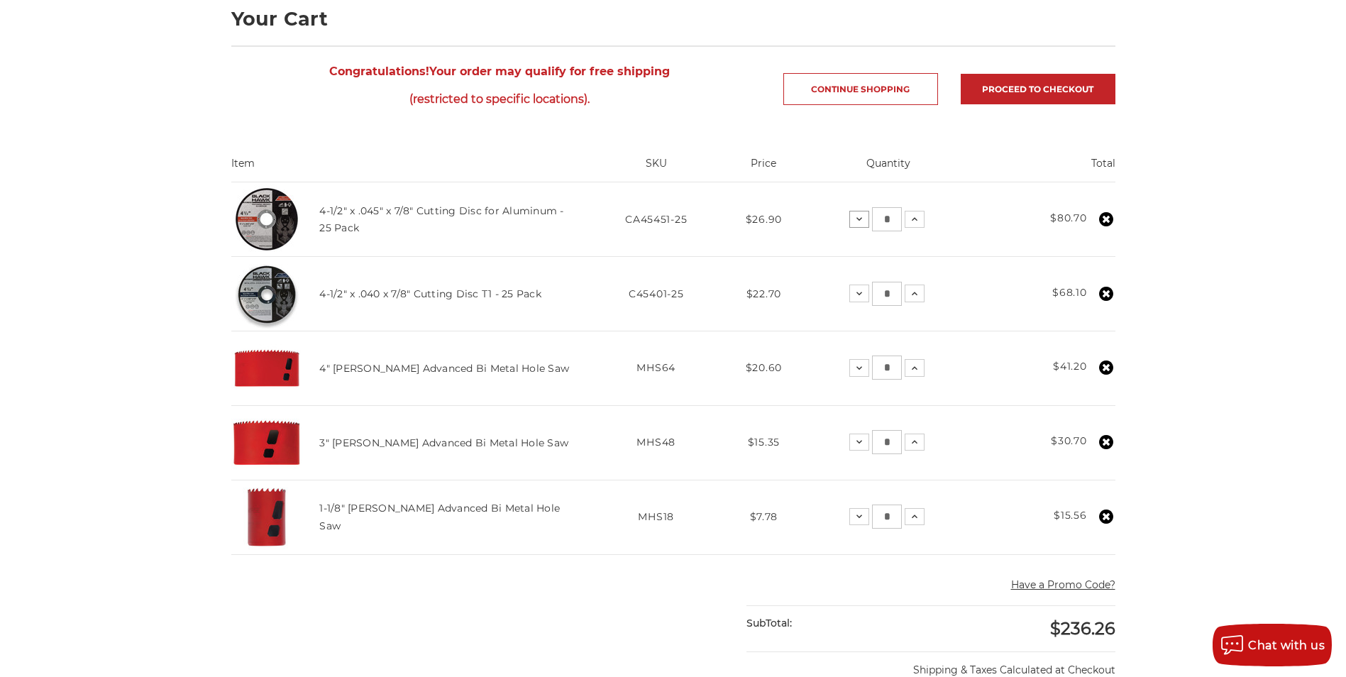
click at [862, 221] on icon at bounding box center [858, 219] width 11 height 11
click at [862, 295] on icon at bounding box center [860, 293] width 11 height 11
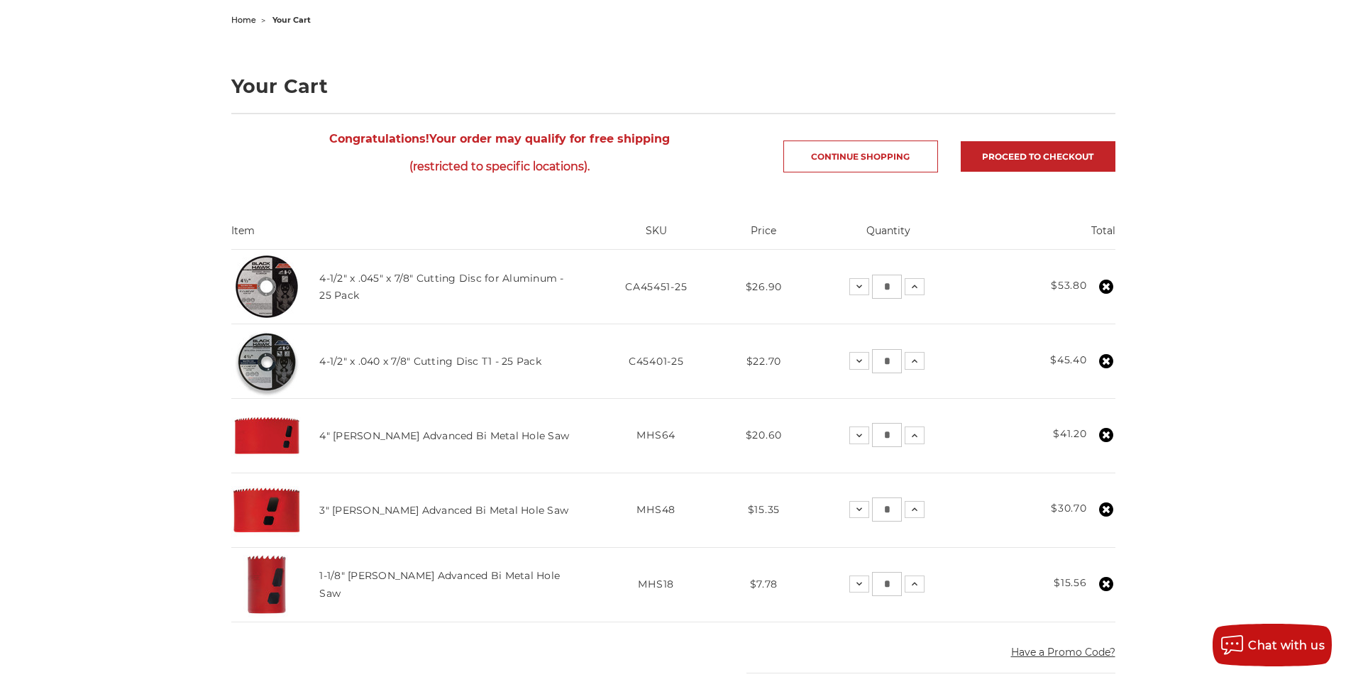
scroll to position [142, 0]
